Goal: Information Seeking & Learning: Learn about a topic

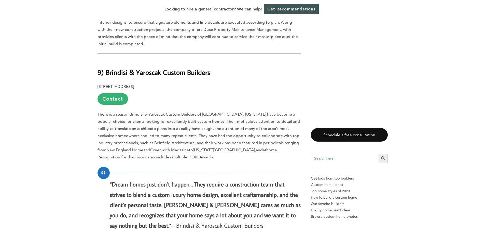
scroll to position [712, 0]
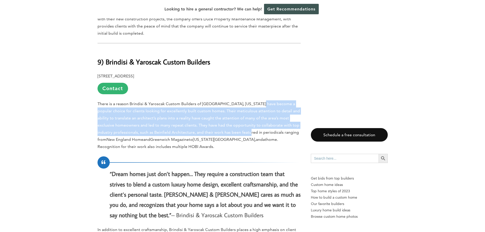
drag, startPoint x: 257, startPoint y: 92, endPoint x: 251, endPoint y: 119, distance: 28.3
click at [251, 119] on span "There is a reason Brindisi & Yaroscak Custom Builders of [GEOGRAPHIC_DATA], [US…" at bounding box center [198, 121] width 202 height 40
click at [241, 114] on p "There is a reason Brindisi & Yaroscak Custom Builders of [GEOGRAPHIC_DATA], [US…" at bounding box center [198, 125] width 203 height 50
click at [225, 100] on p "There is a reason Brindisi & Yaroscak Custom Builders of [GEOGRAPHIC_DATA], [US…" at bounding box center [198, 125] width 203 height 50
click at [226, 100] on p "There is a reason Brindisi & Yaroscak Custom Builders of [GEOGRAPHIC_DATA], [US…" at bounding box center [198, 125] width 203 height 50
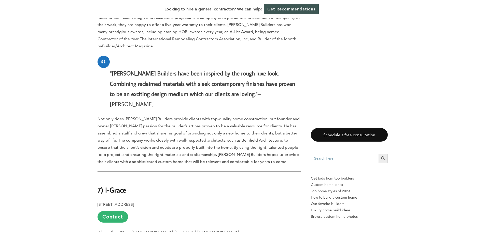
scroll to position [1119, 0]
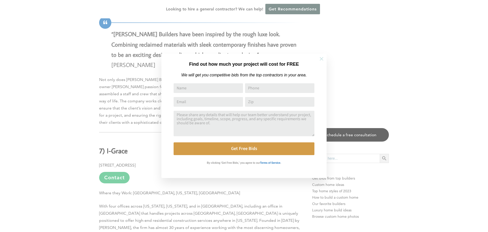
click at [319, 57] on icon at bounding box center [322, 59] width 6 height 6
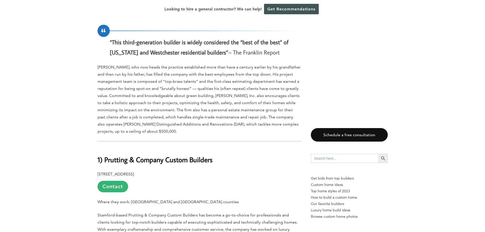
scroll to position [2721, 0]
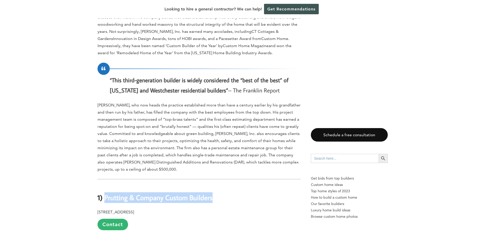
drag, startPoint x: 218, startPoint y: 96, endPoint x: 105, endPoint y: 98, distance: 112.4
click at [105, 185] on h2 "1) Prutting & Company Custom Builders" at bounding box center [198, 194] width 203 height 18
copy b "Prutting & Company Custom Builders"
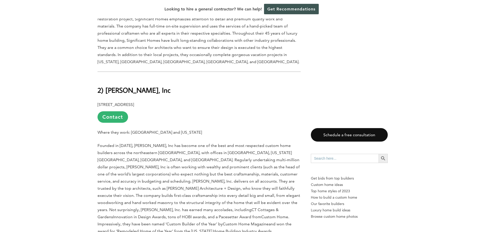
scroll to position [2416, 0]
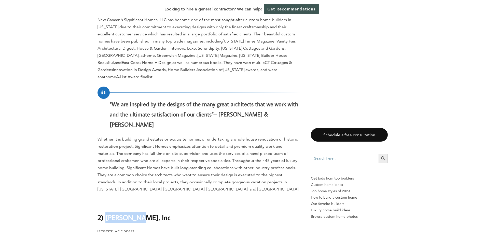
drag, startPoint x: 140, startPoint y: 125, endPoint x: 107, endPoint y: 125, distance: 32.8
click at [107, 205] on h2 "2) [PERSON_NAME], Inc" at bounding box center [198, 214] width 203 height 18
copy b "[PERSON_NAME], Inc"
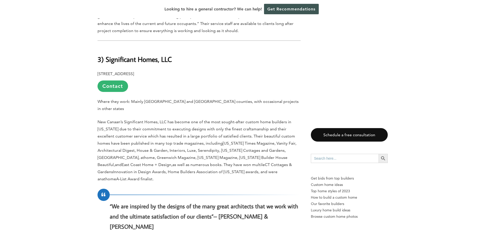
scroll to position [2238, 0]
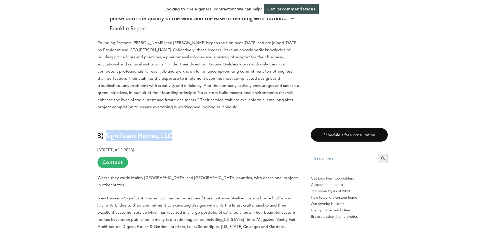
drag, startPoint x: 175, startPoint y: 61, endPoint x: 106, endPoint y: 60, distance: 68.7
click at [106, 123] on h2 "3) Significant Homes, LLC" at bounding box center [198, 132] width 203 height 18
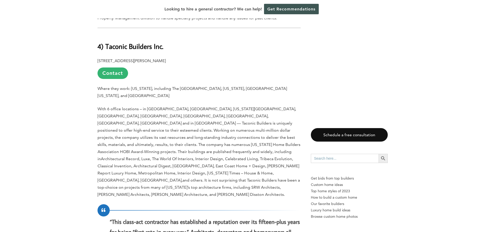
scroll to position [1958, 0]
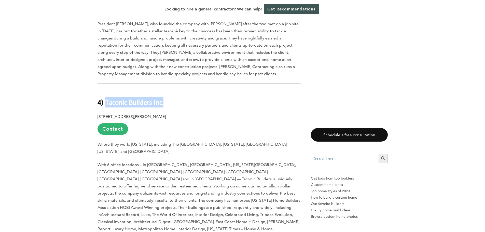
drag, startPoint x: 166, startPoint y: 52, endPoint x: 107, endPoint y: 51, distance: 59.3
click at [106, 90] on h2 "4) Taconic Builders Inc." at bounding box center [198, 99] width 203 height 18
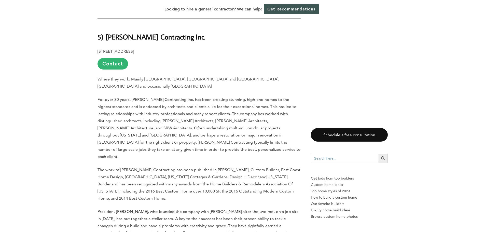
scroll to position [1730, 0]
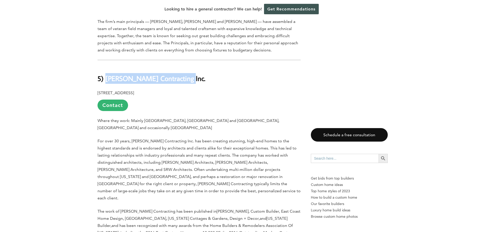
drag, startPoint x: 184, startPoint y: 38, endPoint x: 107, endPoint y: 43, distance: 77.5
